Goal: Information Seeking & Learning: Learn about a topic

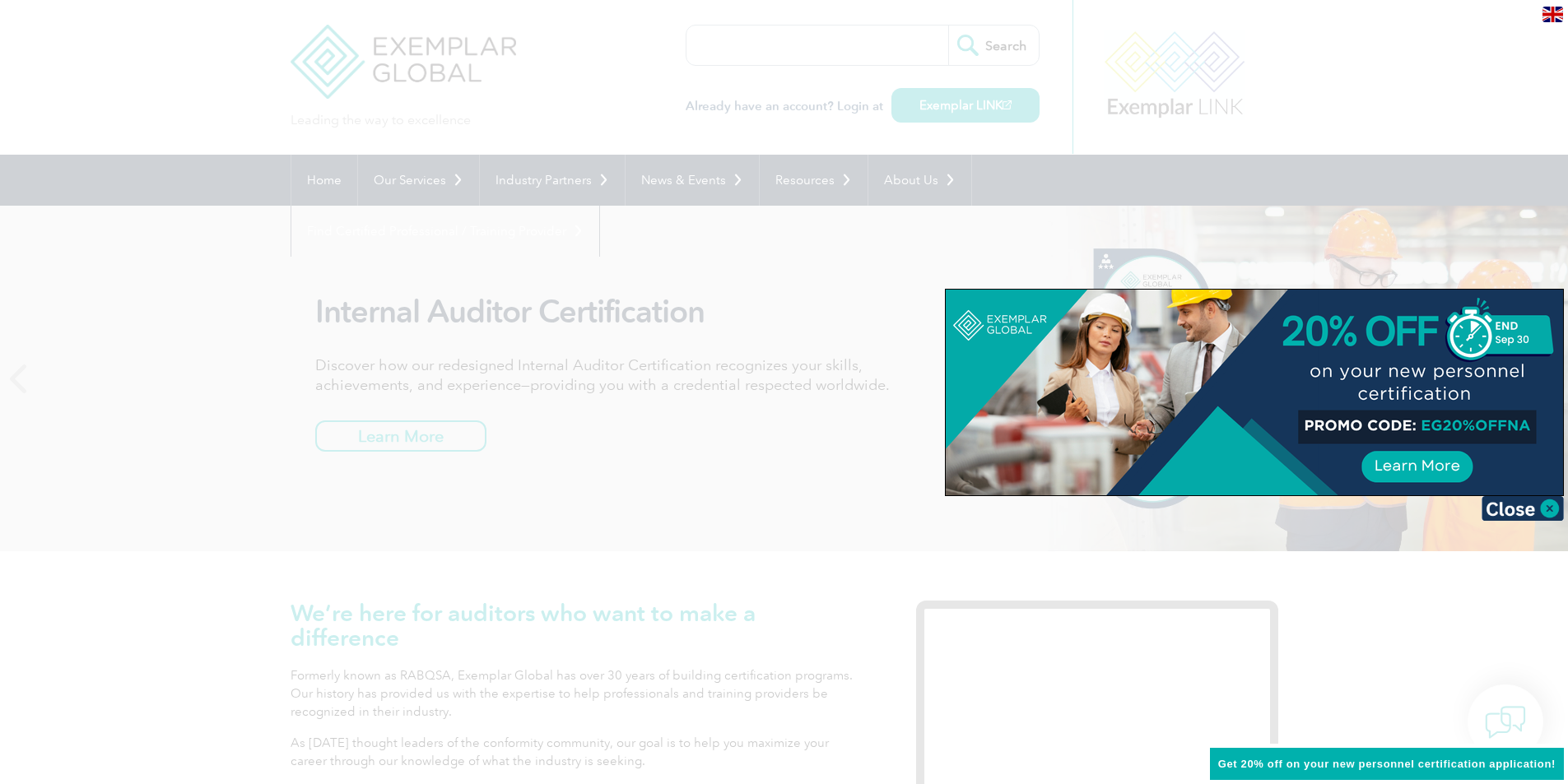
click at [740, 289] on div at bounding box center [784, 392] width 1568 height 784
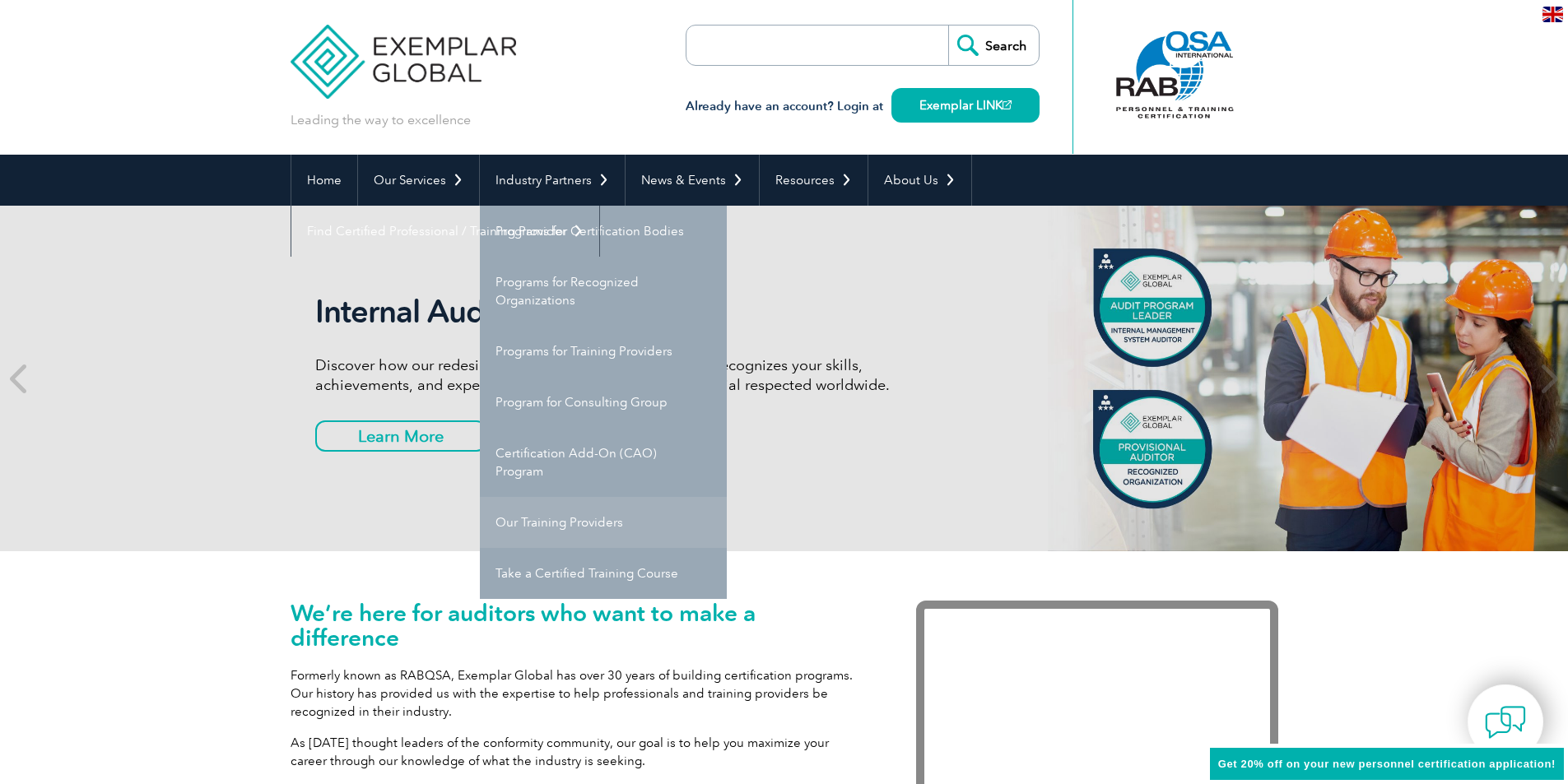
click at [594, 521] on link "Our Training Providers" at bounding box center [603, 522] width 247 height 51
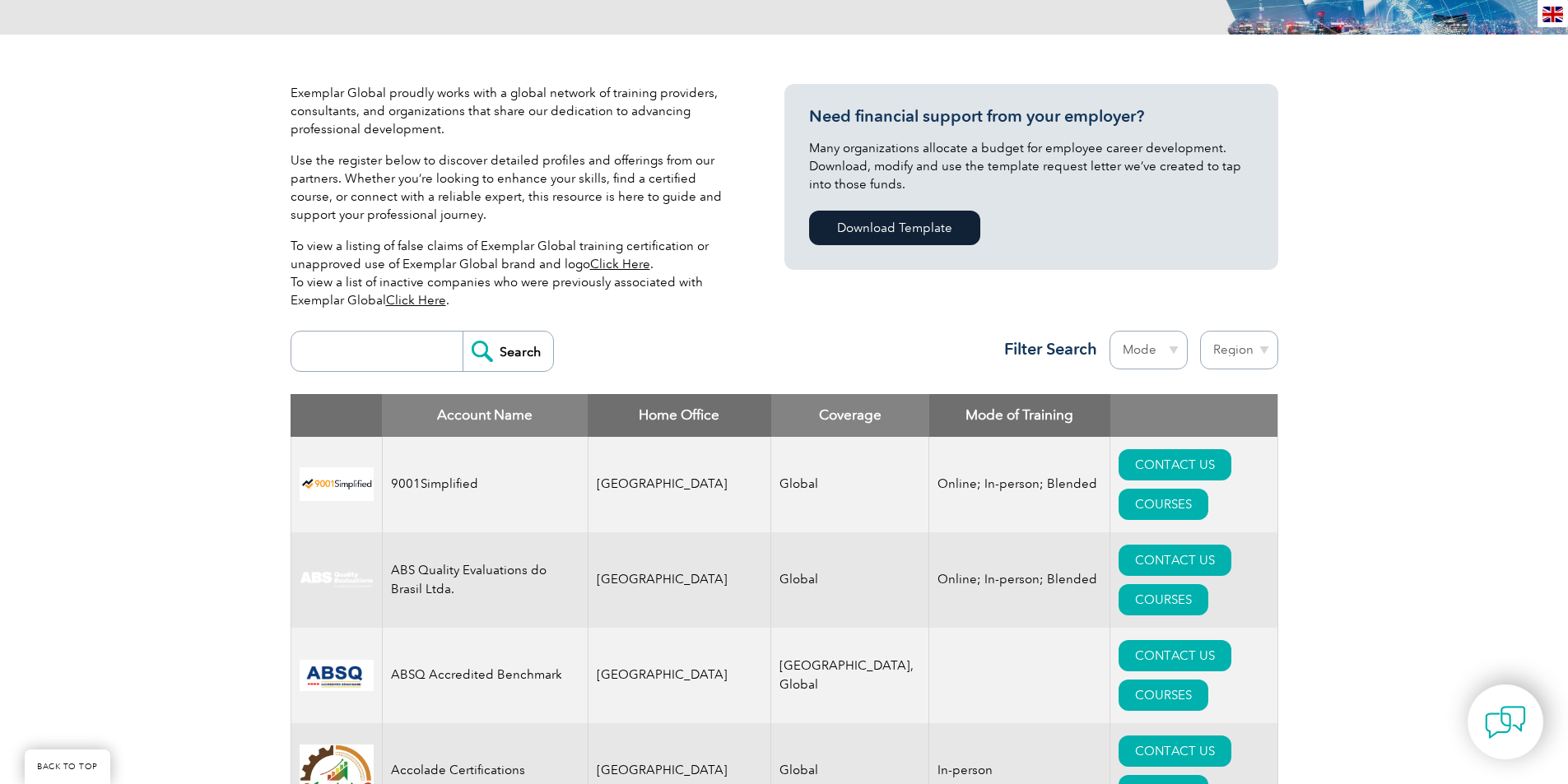
scroll to position [412, 0]
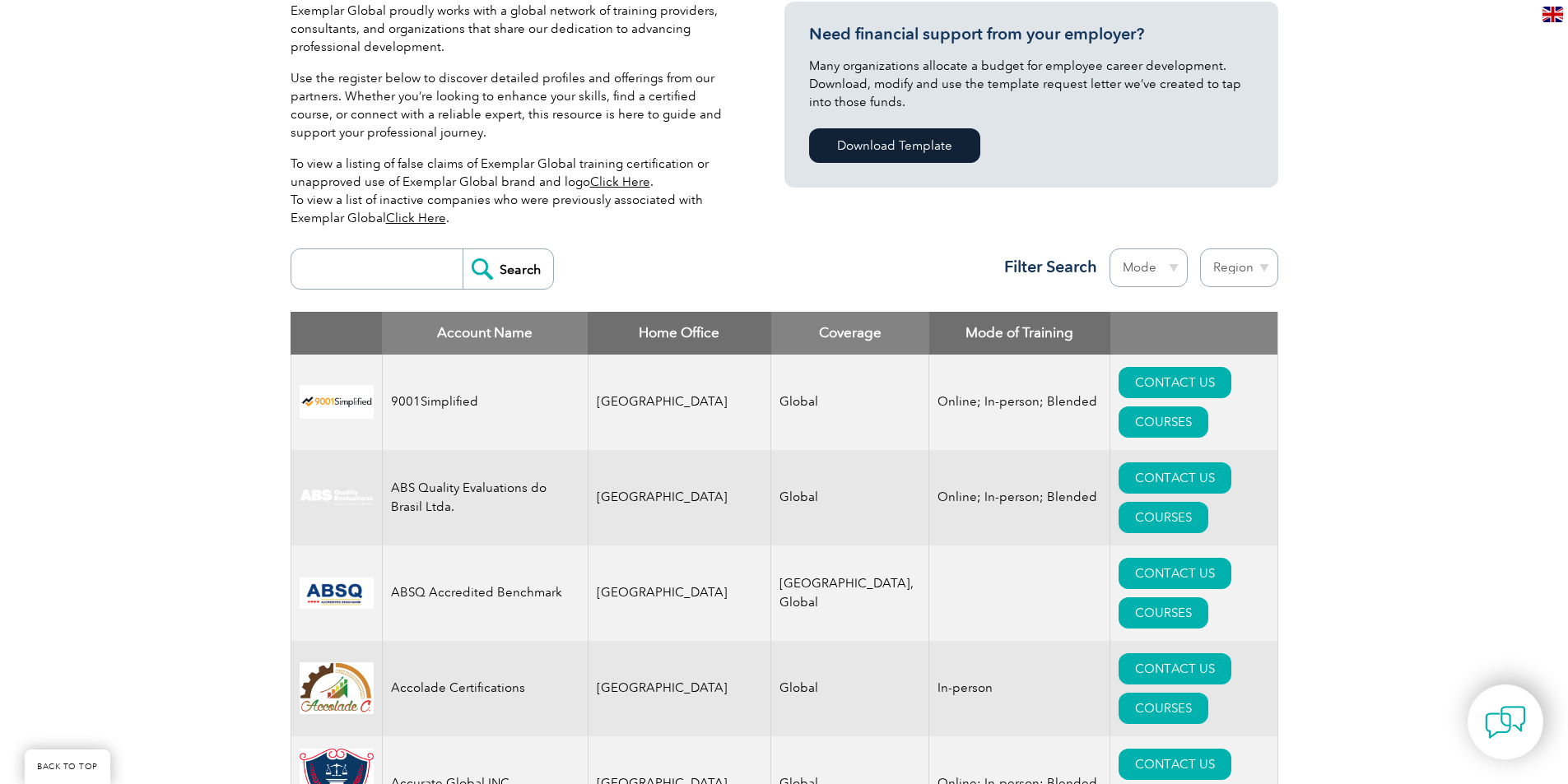
click at [1170, 269] on select "Mode Online In-person Blended" at bounding box center [1148, 267] width 78 height 39
click at [1223, 260] on select "Region Australia Bahrain Bangladesh Brazil Canada Colombia Dominican Republic E…" at bounding box center [1238, 267] width 78 height 39
select select "United States"
click at [1200, 248] on select "Region [GEOGRAPHIC_DATA] [GEOGRAPHIC_DATA] [GEOGRAPHIC_DATA] [GEOGRAPHIC_DATA] …" at bounding box center [1238, 267] width 78 height 39
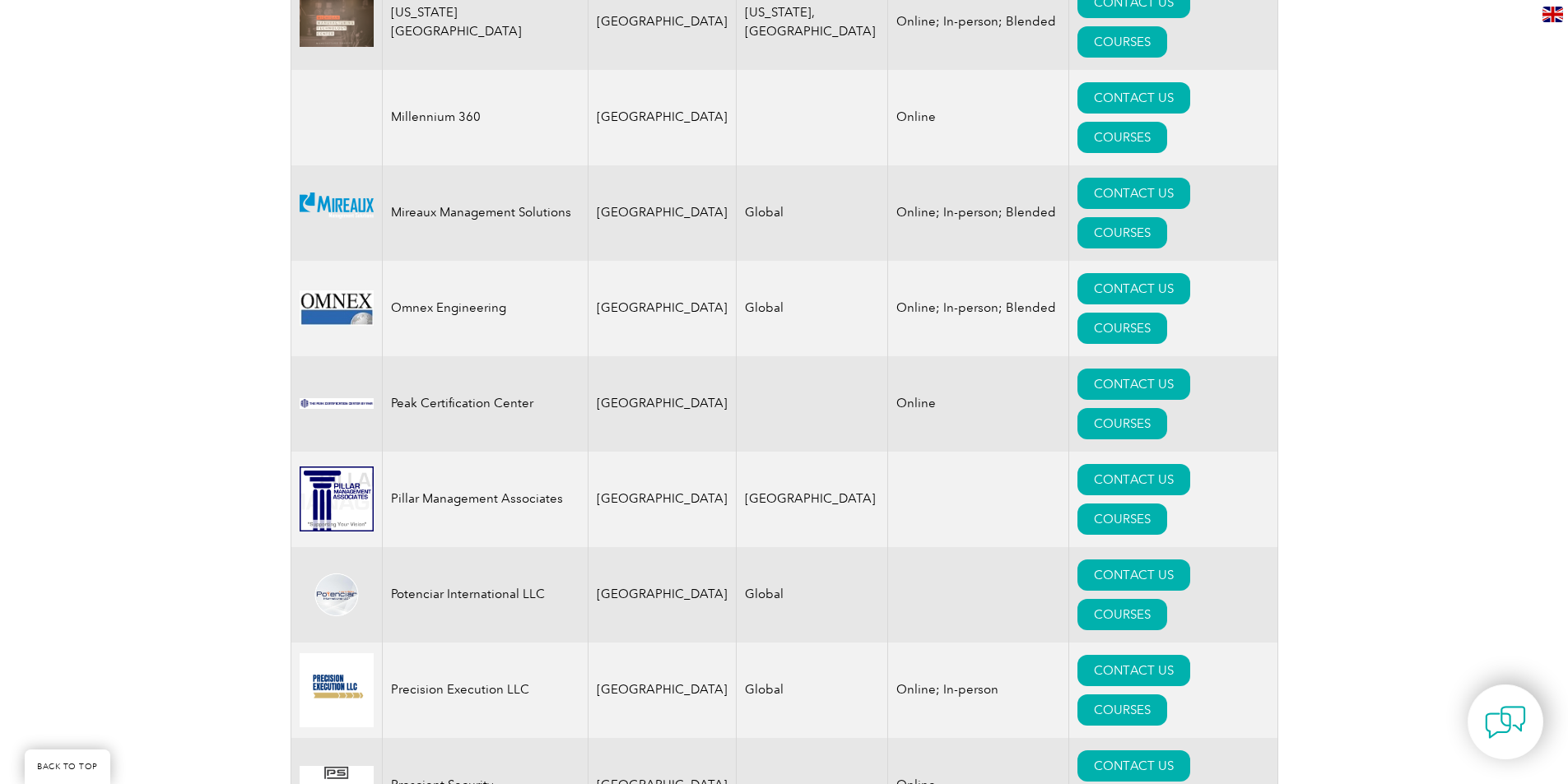
scroll to position [3374, 0]
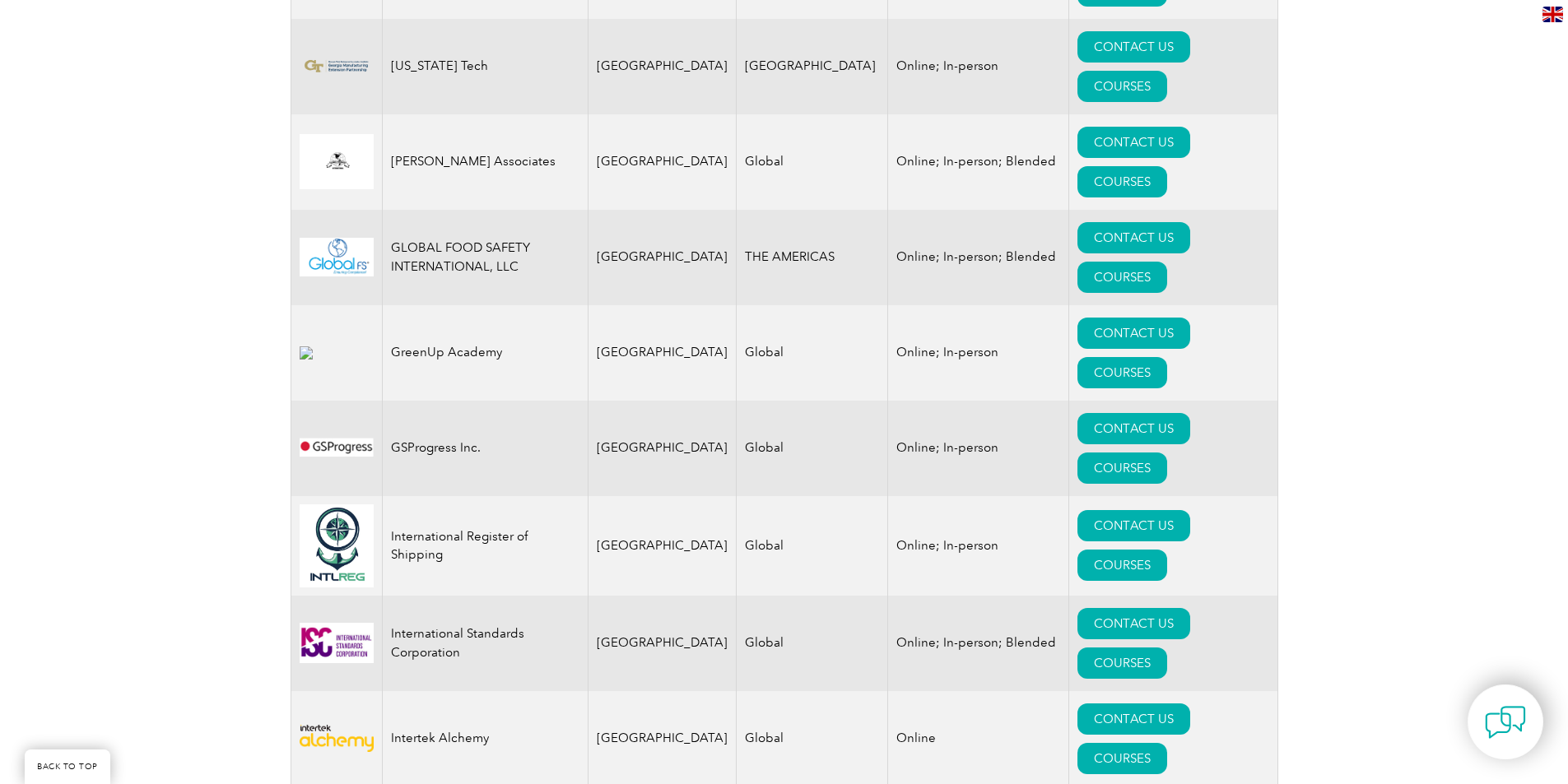
scroll to position [2057, 0]
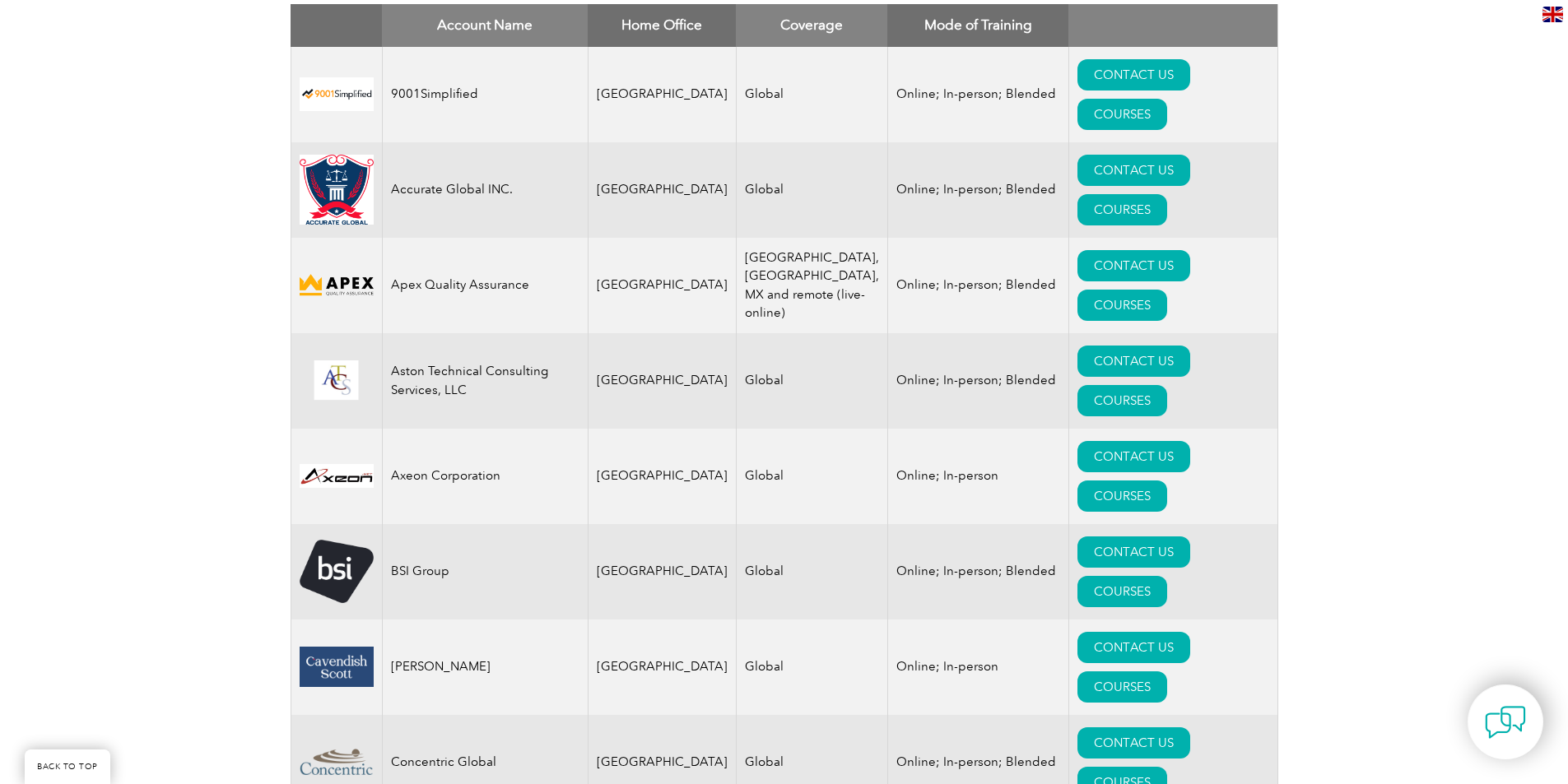
scroll to position [658, 0]
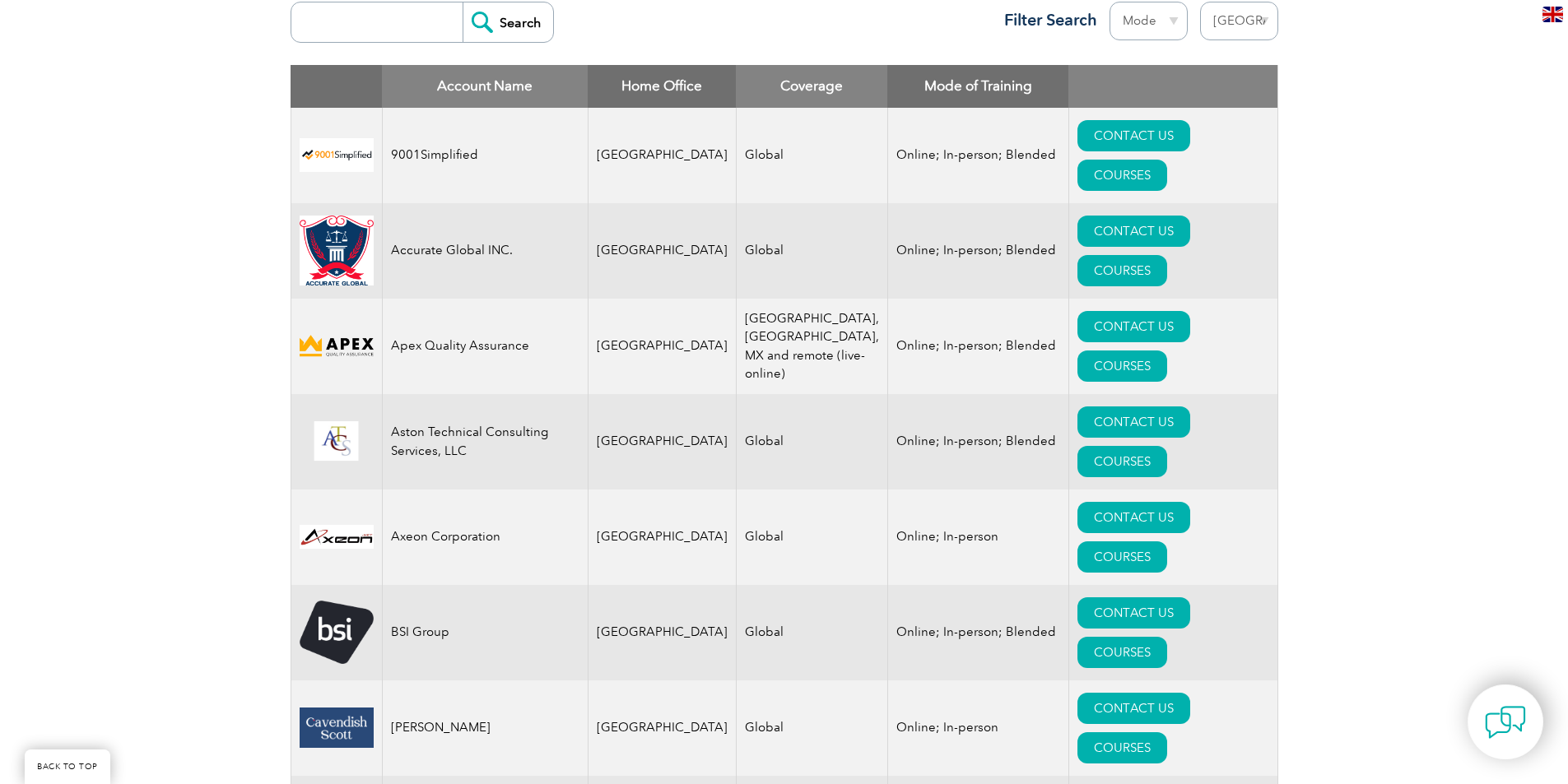
click at [1244, 24] on select "Region [GEOGRAPHIC_DATA] [GEOGRAPHIC_DATA] [GEOGRAPHIC_DATA] [GEOGRAPHIC_DATA] …" at bounding box center [1238, 21] width 78 height 39
select select "[GEOGRAPHIC_DATA]"
click at [1200, 2] on select "Region [GEOGRAPHIC_DATA] [GEOGRAPHIC_DATA] [GEOGRAPHIC_DATA] [GEOGRAPHIC_DATA] …" at bounding box center [1238, 21] width 78 height 39
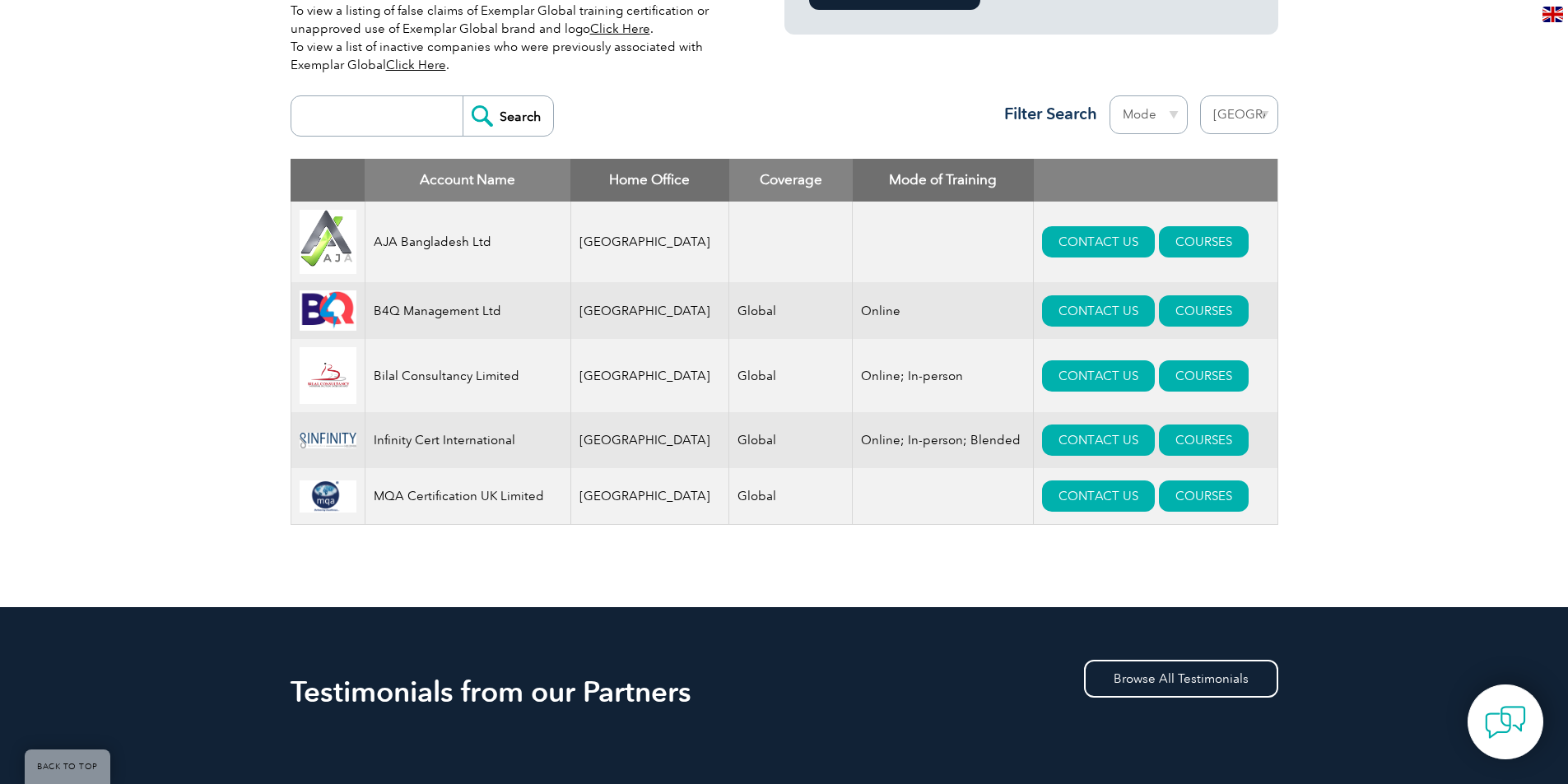
scroll to position [494, 0]
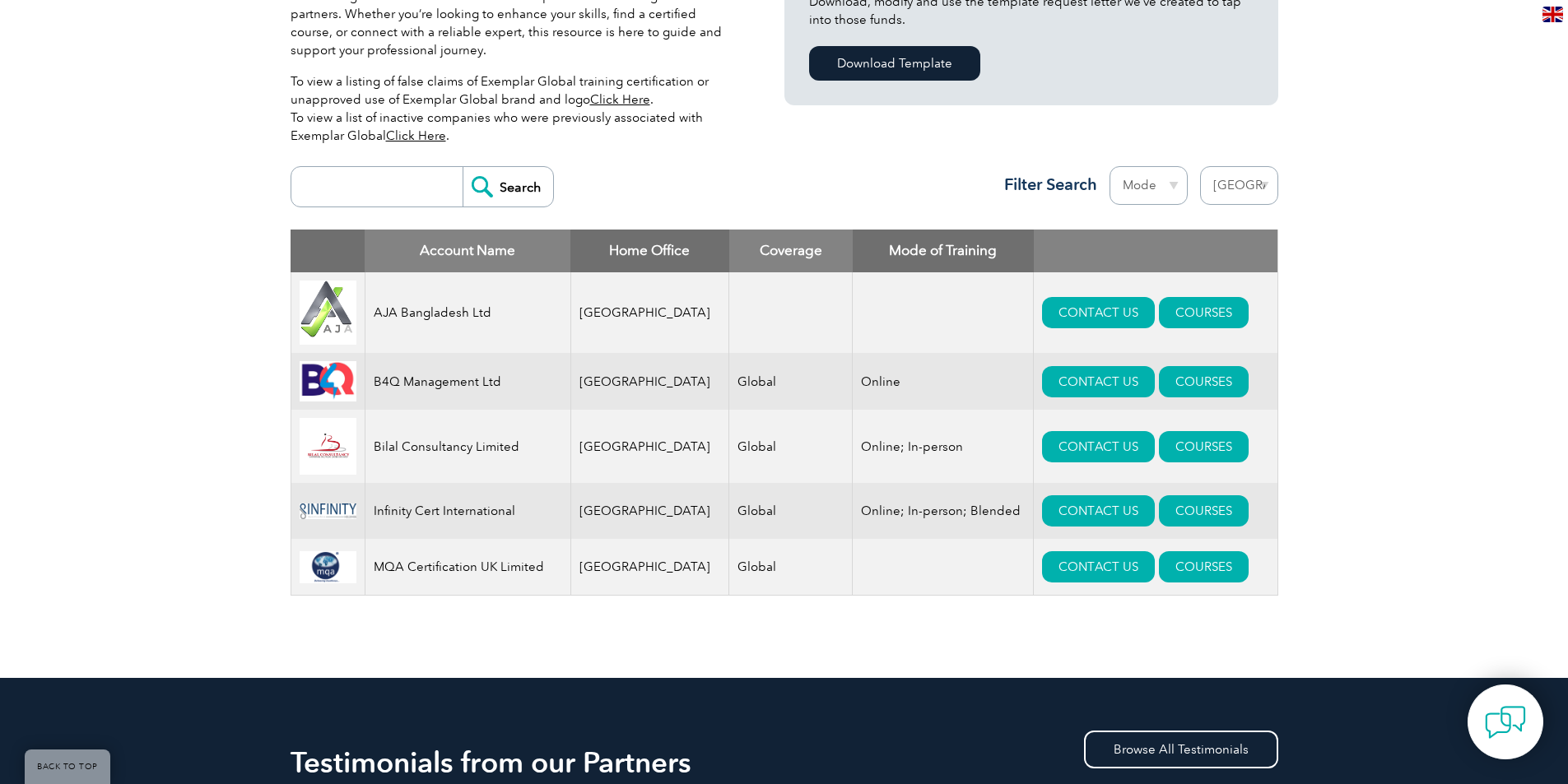
click at [1231, 182] on select "Region Australia Bahrain Bangladesh Brazil Canada Colombia Dominican Republic E…" at bounding box center [1238, 185] width 78 height 39
select select "India"
click at [1200, 166] on select "Region Australia Bahrain Bangladesh Brazil Canada Colombia Dominican Republic E…" at bounding box center [1238, 185] width 78 height 39
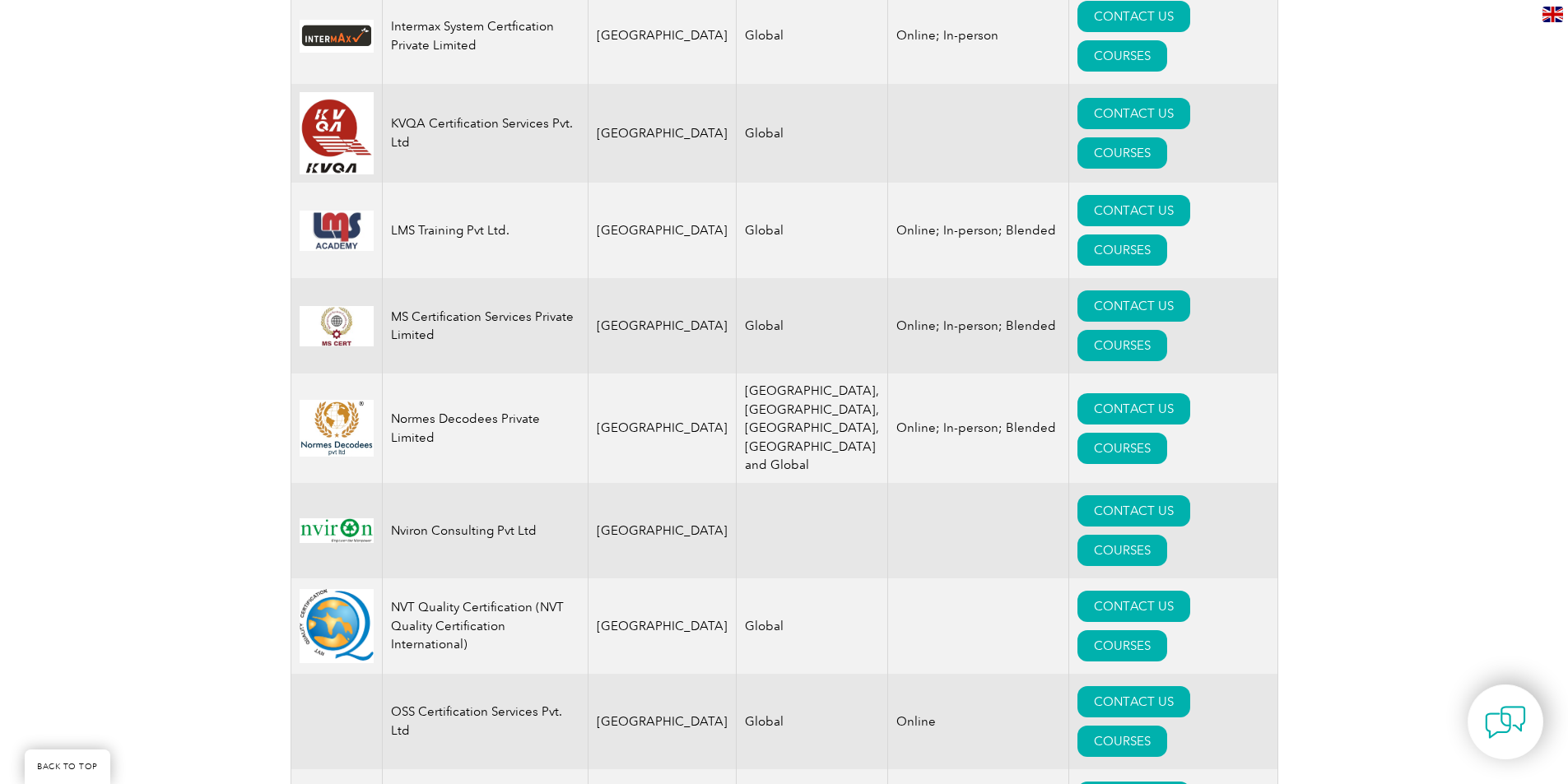
scroll to position [2139, 0]
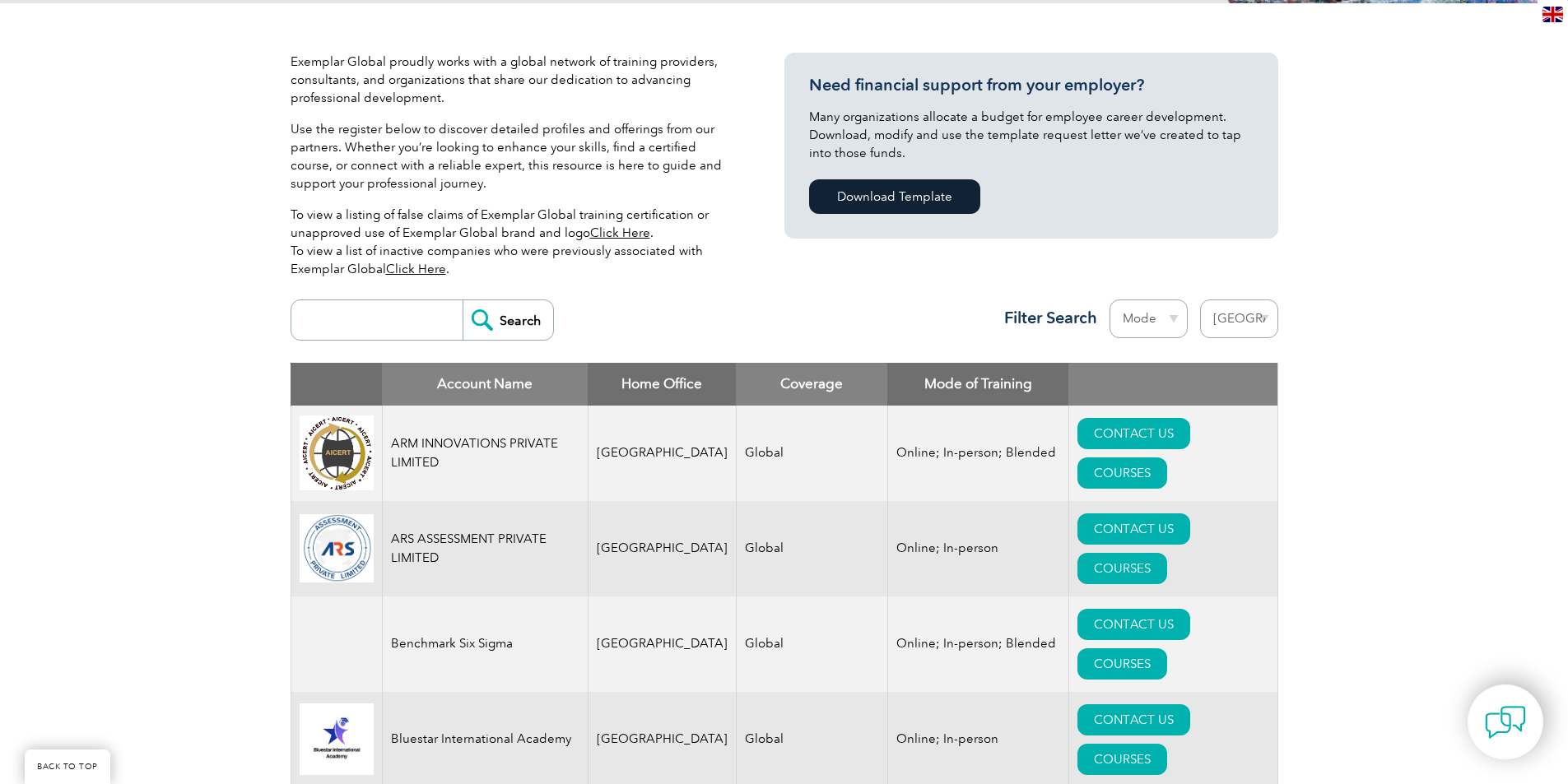
scroll to position [164, 0]
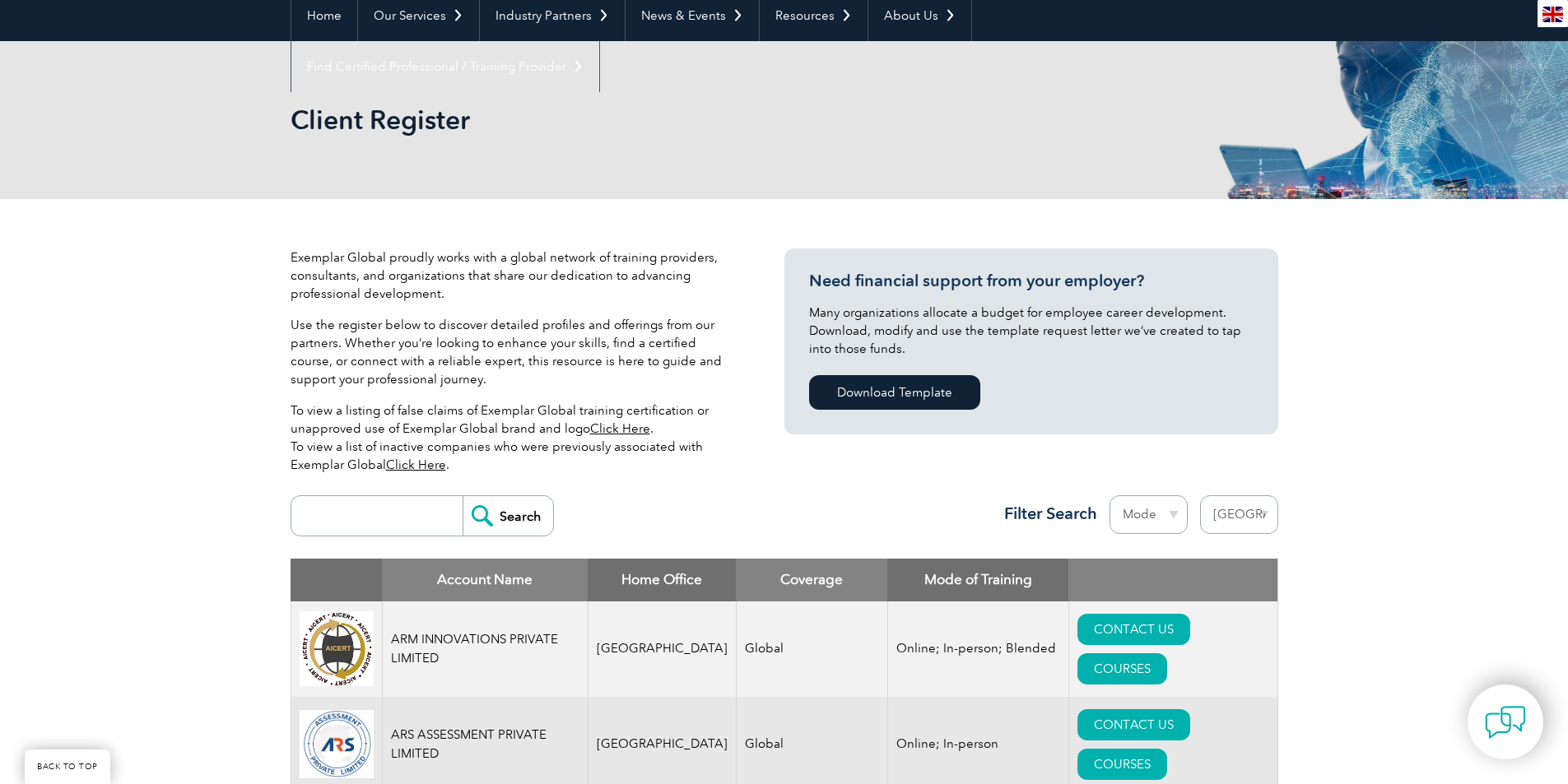
click at [1244, 507] on select "Region [GEOGRAPHIC_DATA] [GEOGRAPHIC_DATA] [GEOGRAPHIC_DATA] [GEOGRAPHIC_DATA] …" at bounding box center [1238, 514] width 78 height 39
click at [1267, 512] on select "Region [GEOGRAPHIC_DATA] [GEOGRAPHIC_DATA] [GEOGRAPHIC_DATA] [GEOGRAPHIC_DATA] …" at bounding box center [1238, 514] width 78 height 39
select select "[GEOGRAPHIC_DATA]"
click at [1200, 495] on select "Region [GEOGRAPHIC_DATA] [GEOGRAPHIC_DATA] [GEOGRAPHIC_DATA] [GEOGRAPHIC_DATA] …" at bounding box center [1238, 514] width 78 height 39
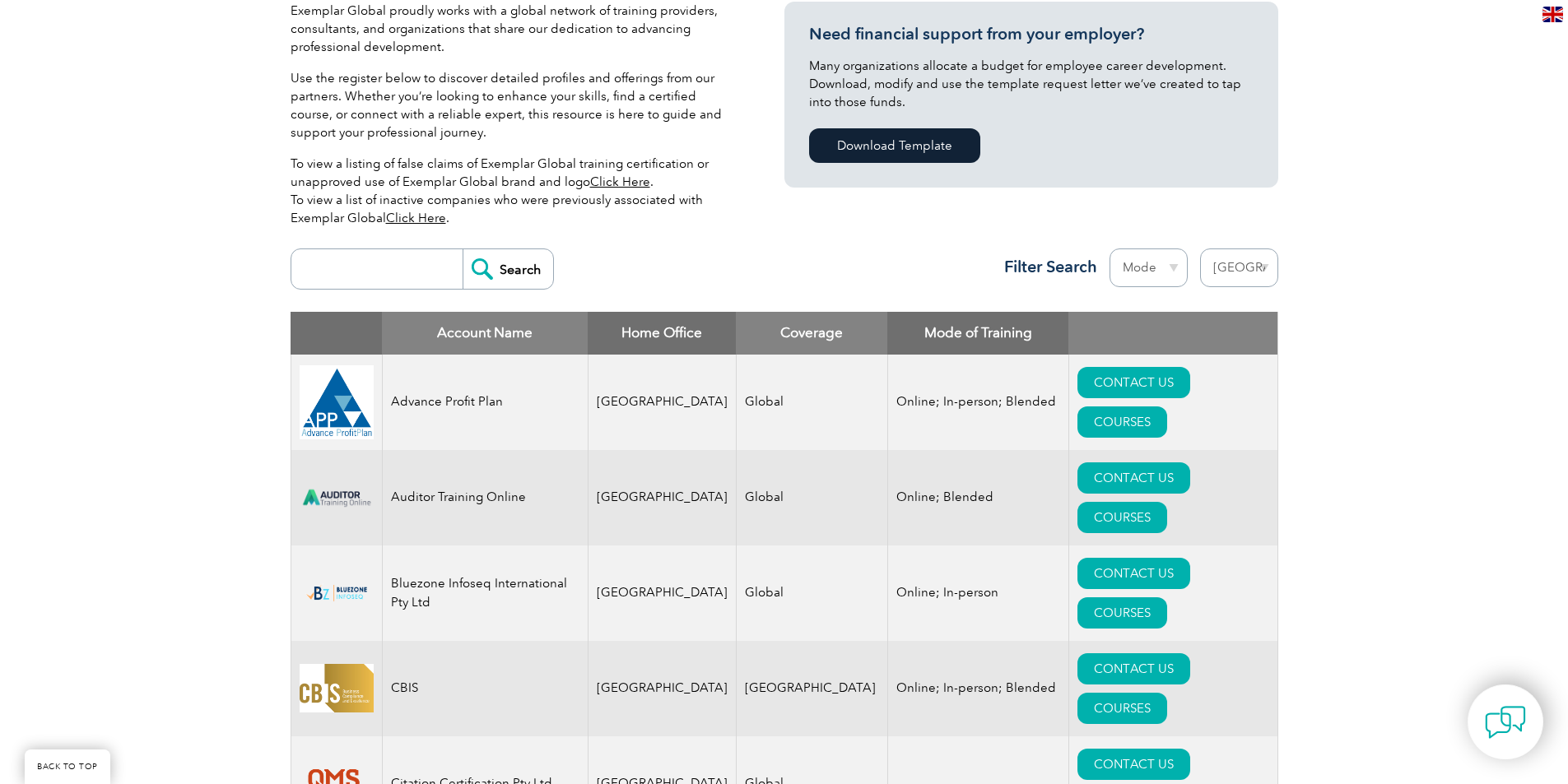
scroll to position [494, 0]
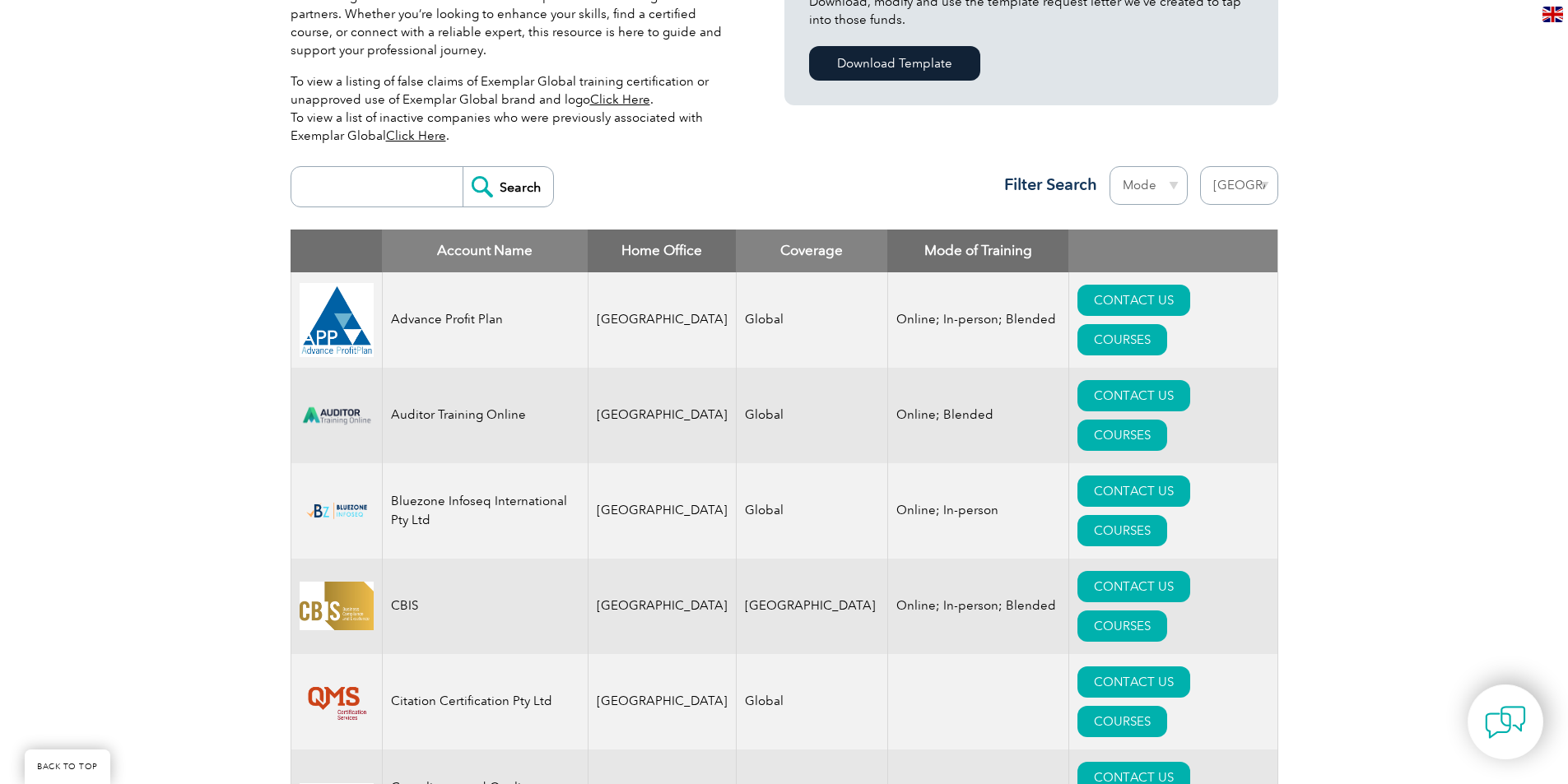
click at [1242, 184] on select "Region [GEOGRAPHIC_DATA] [GEOGRAPHIC_DATA] [GEOGRAPHIC_DATA] [GEOGRAPHIC_DATA] …" at bounding box center [1238, 185] width 78 height 39
select select "[GEOGRAPHIC_DATA]"
click at [1200, 166] on select "Region [GEOGRAPHIC_DATA] [GEOGRAPHIC_DATA] [GEOGRAPHIC_DATA] [GEOGRAPHIC_DATA] …" at bounding box center [1238, 185] width 78 height 39
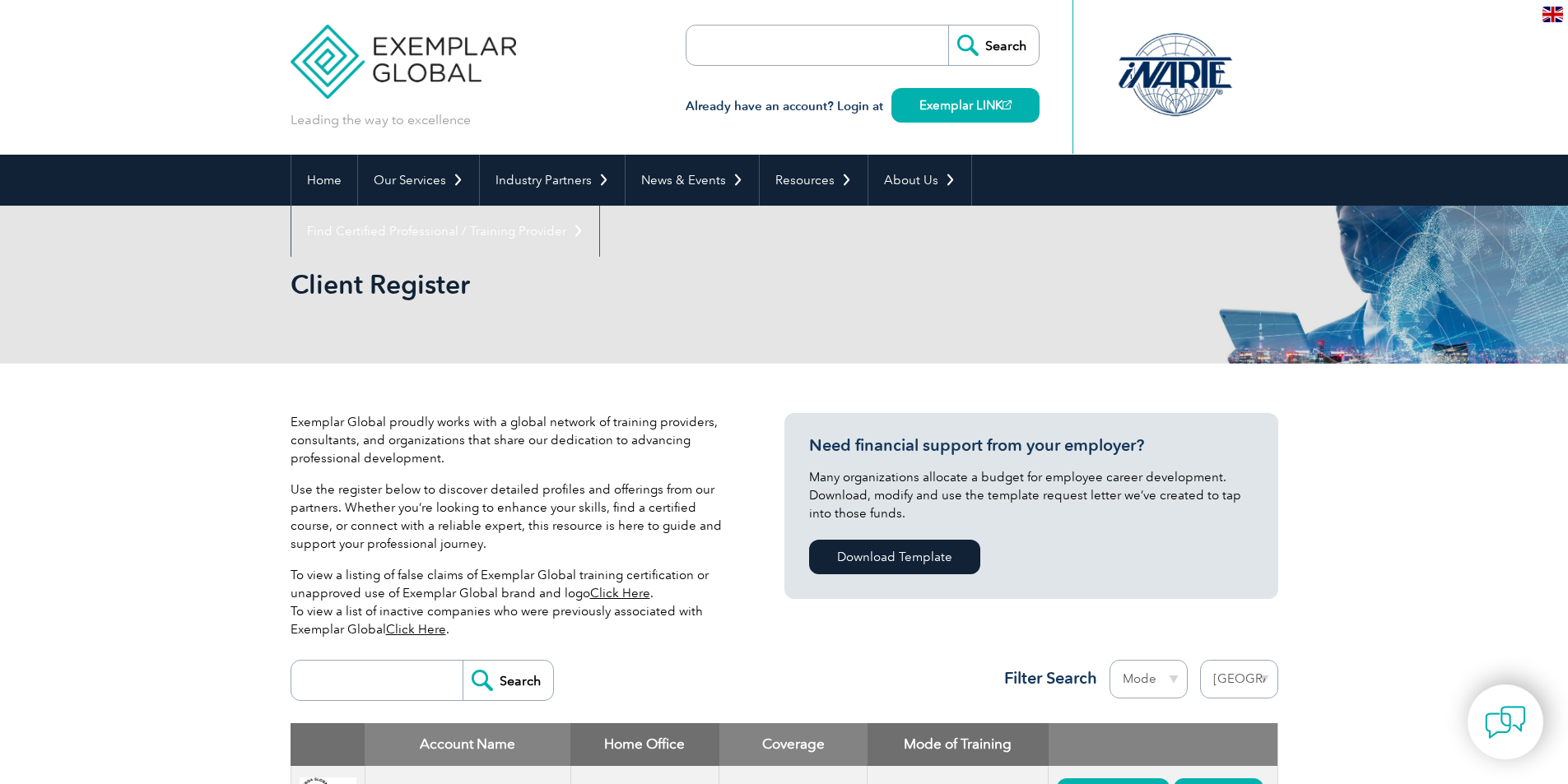
select select "[GEOGRAPHIC_DATA]"
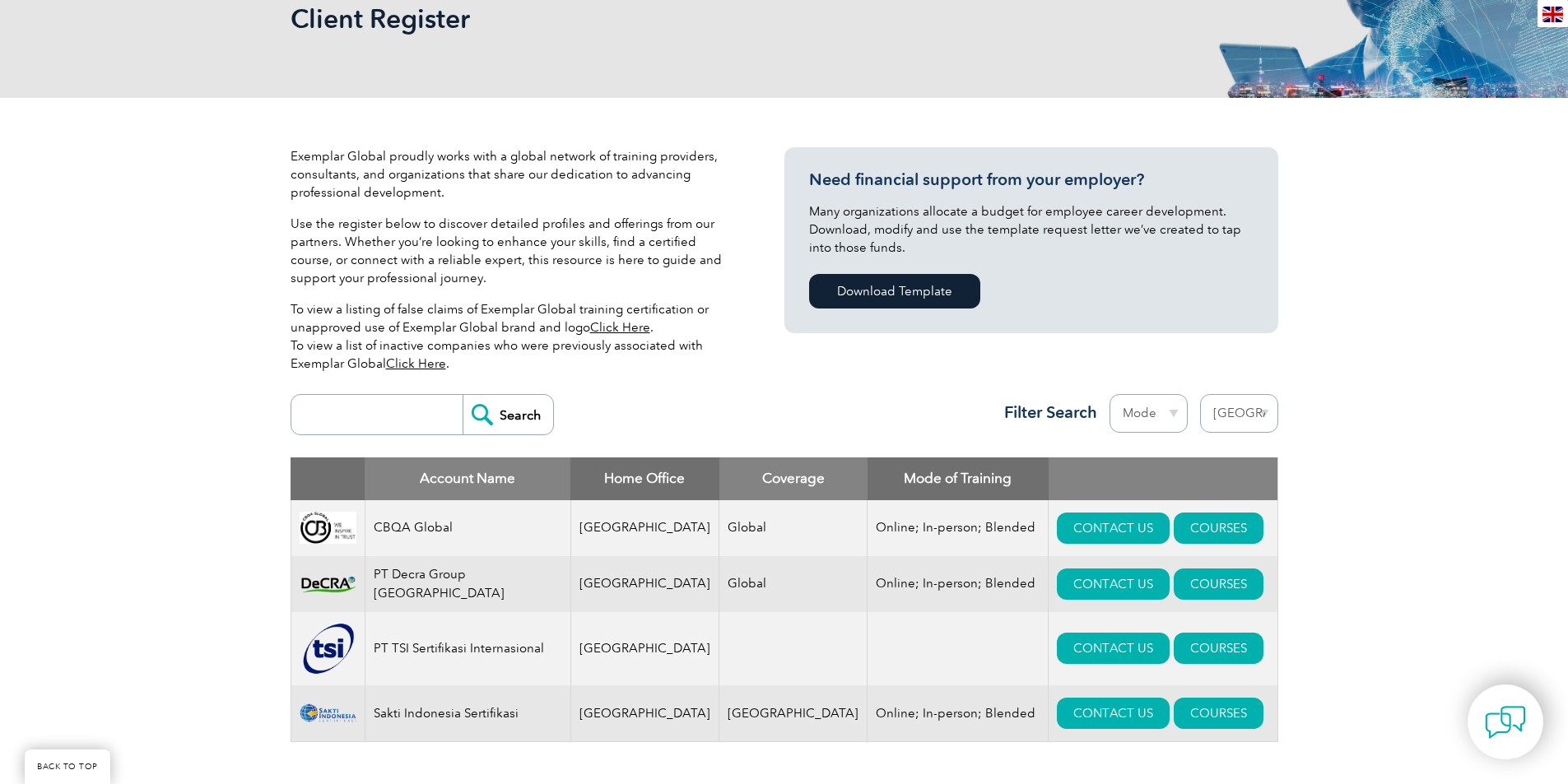
scroll to position [412, 0]
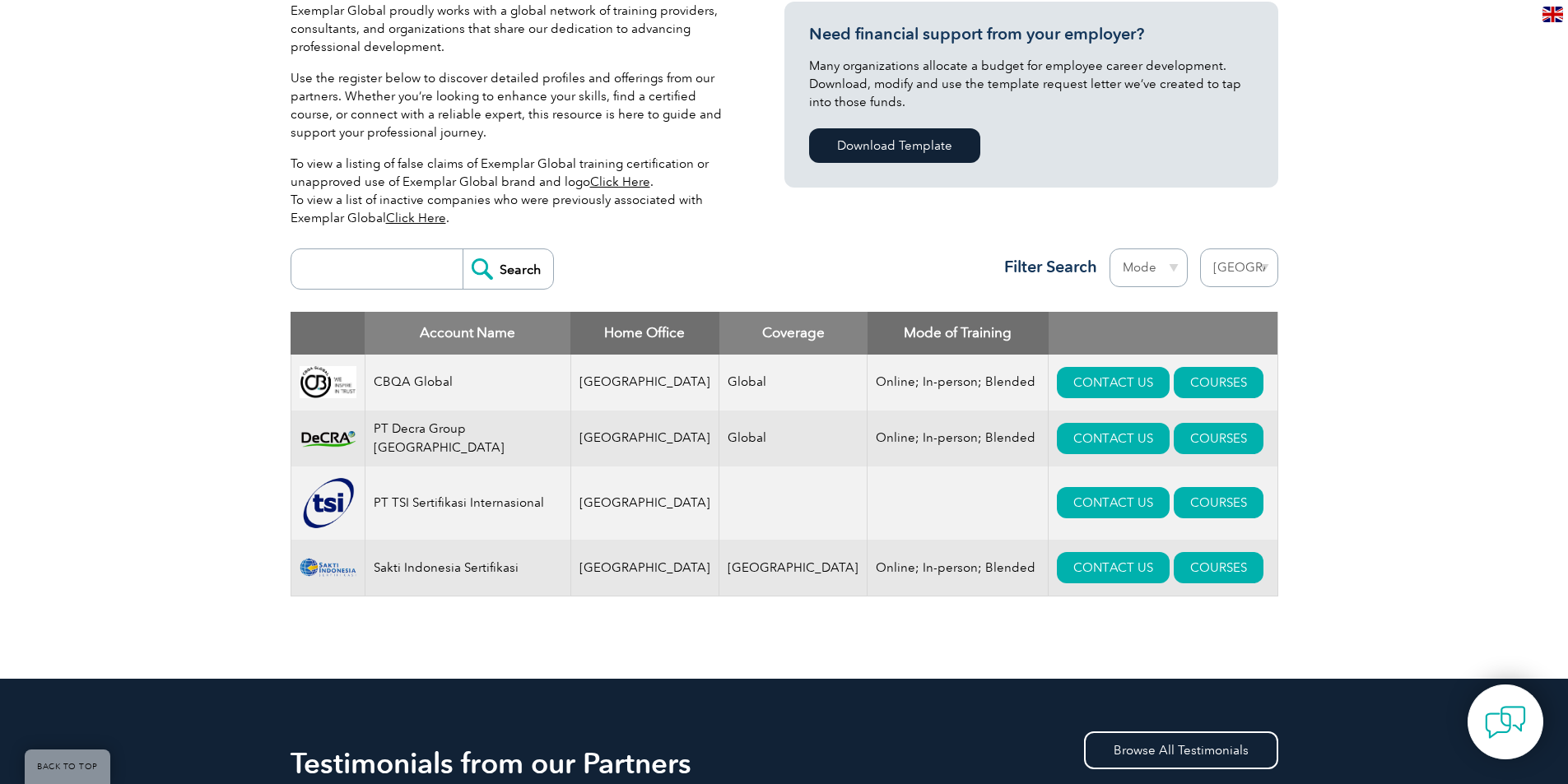
click at [1263, 279] on select "Region [GEOGRAPHIC_DATA] [GEOGRAPHIC_DATA] [GEOGRAPHIC_DATA] [GEOGRAPHIC_DATA] …" at bounding box center [1238, 267] width 78 height 39
select select
click at [1200, 248] on select "Region [GEOGRAPHIC_DATA] [GEOGRAPHIC_DATA] [GEOGRAPHIC_DATA] [GEOGRAPHIC_DATA] …" at bounding box center [1238, 267] width 78 height 39
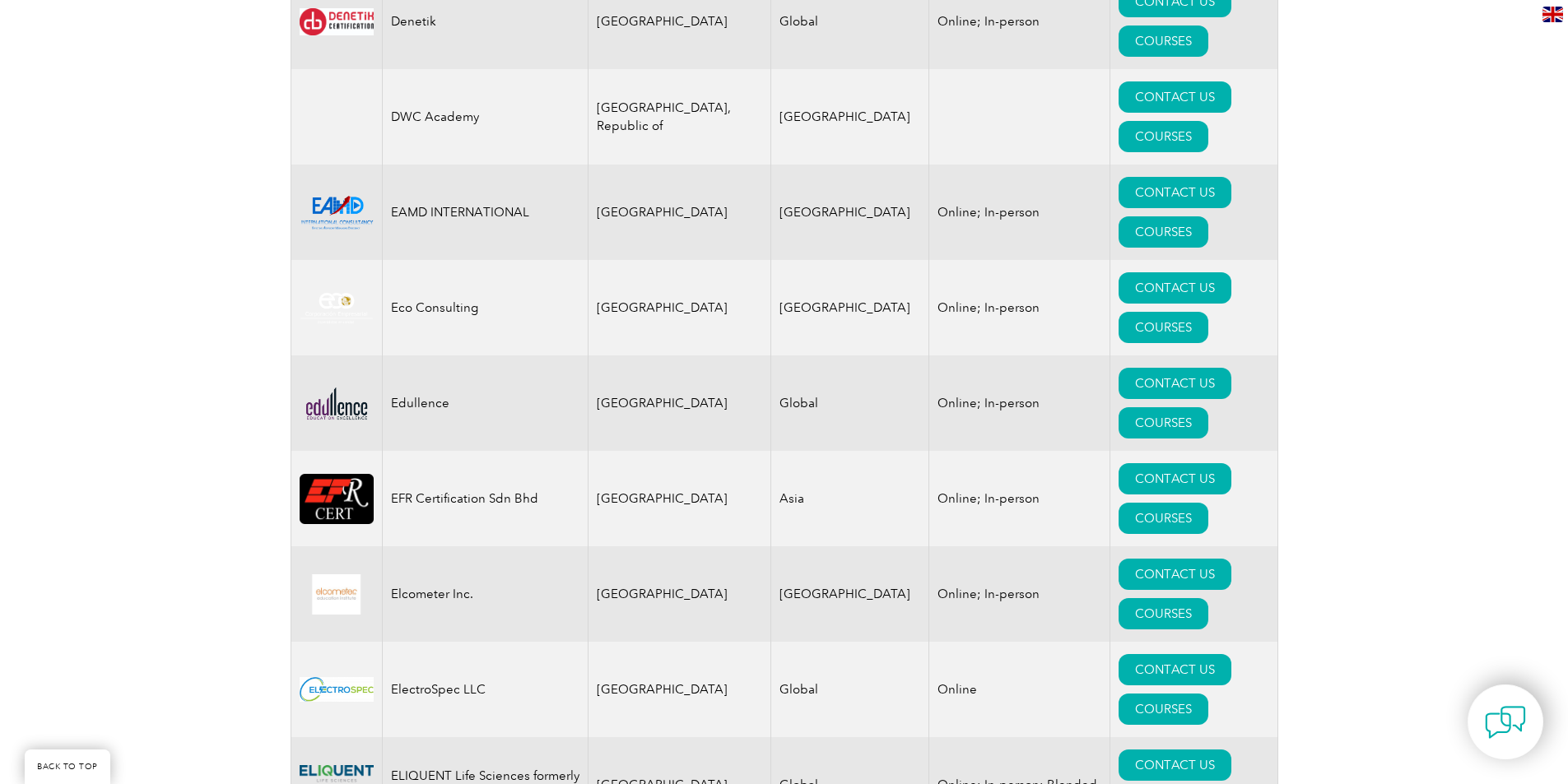
scroll to position [7900, 0]
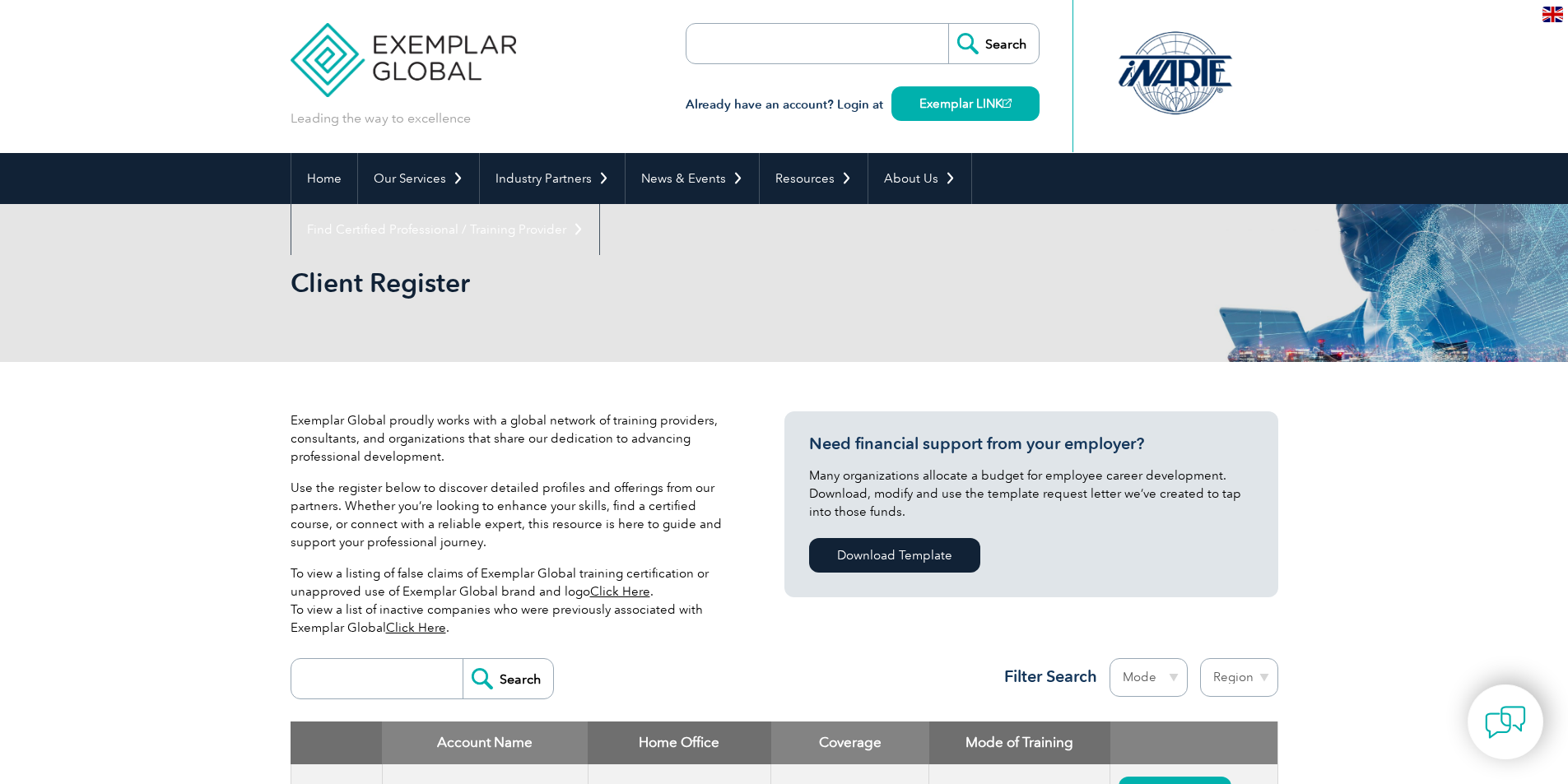
scroll to position [0, 0]
